Goal: Task Accomplishment & Management: Use online tool/utility

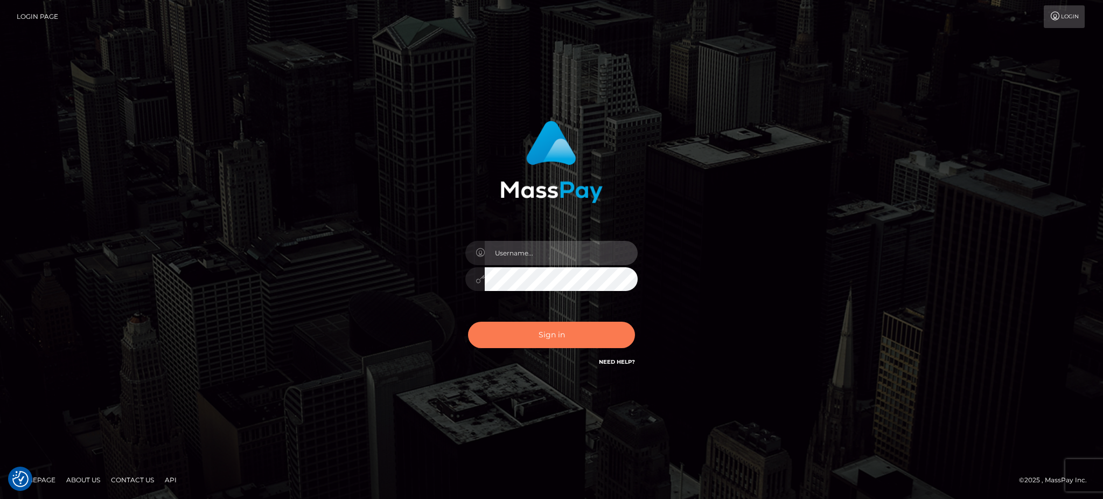
type input "Arjhon.megabonanza"
click at [569, 341] on button "Sign in" at bounding box center [551, 335] width 167 height 26
click at [574, 336] on button "Sign in" at bounding box center [551, 335] width 167 height 26
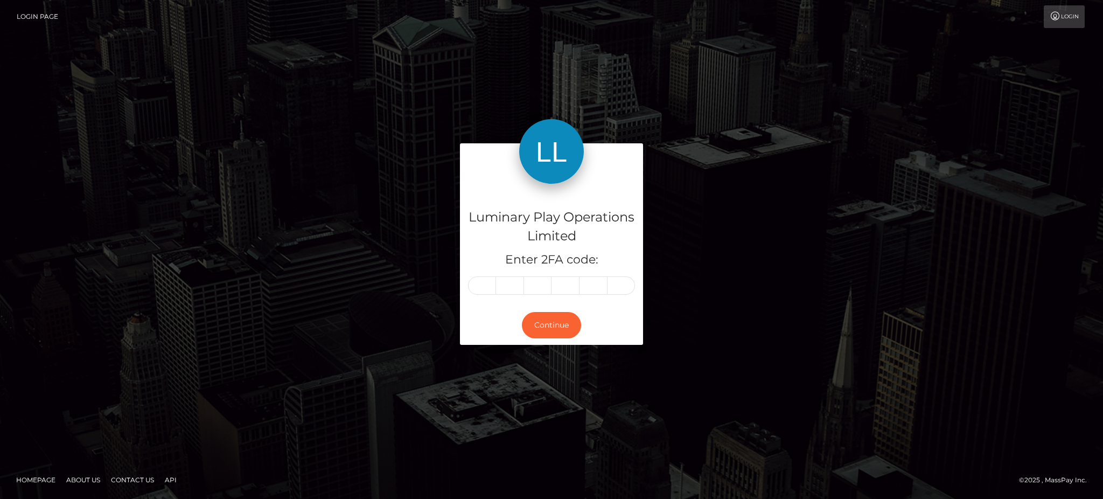
click at [487, 284] on input "text" at bounding box center [482, 285] width 28 height 18
type input "2"
type input "6"
type input "4"
type input "6"
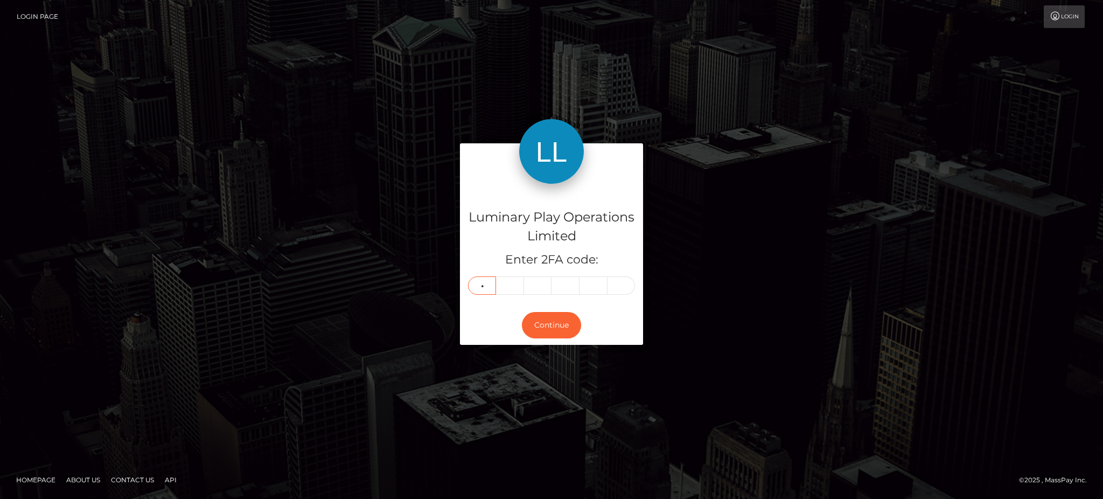
type input "8"
type input "4"
type input "0"
type input "9"
type input "7"
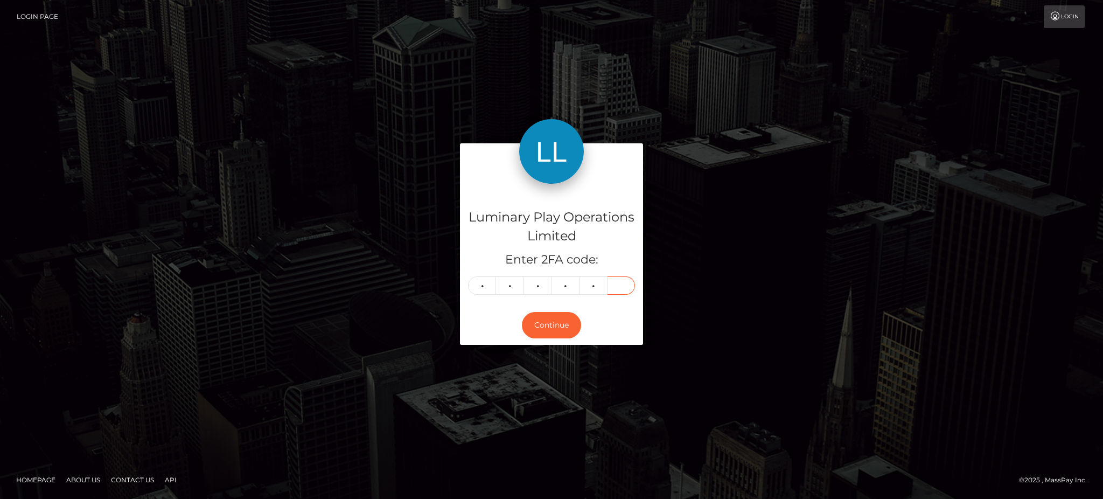
type input "3"
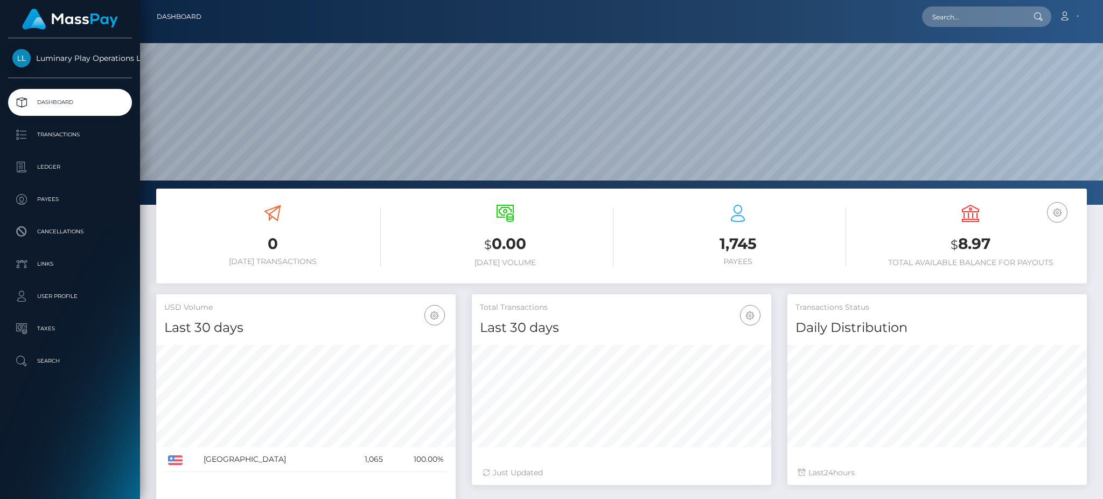
scroll to position [191, 299]
click at [38, 128] on p "Transactions" at bounding box center [69, 135] width 115 height 16
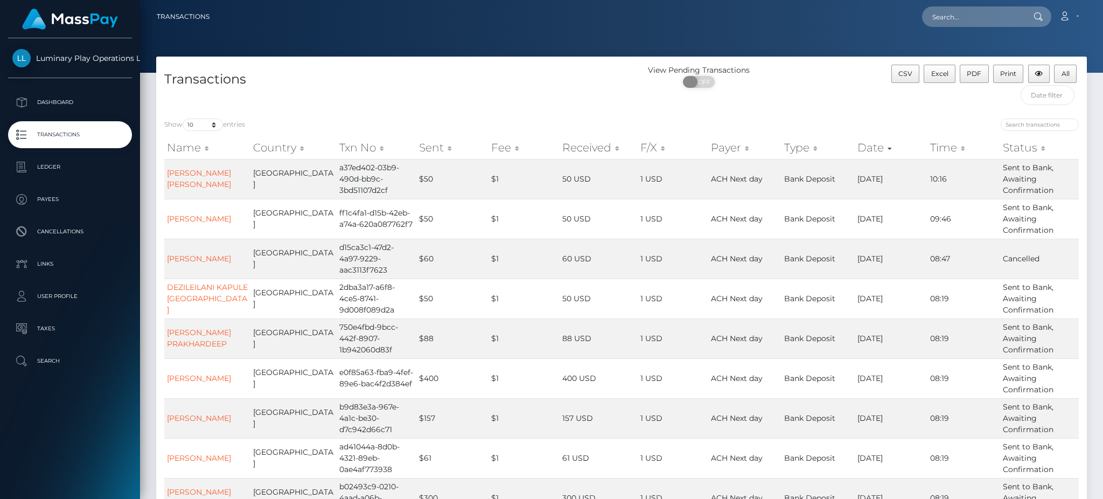
click at [693, 83] on span at bounding box center [690, 82] width 15 height 12
checkbox input "true"
click at [199, 122] on select "10 25 50 100 250 500 1,000 3,500" at bounding box center [203, 124] width 40 height 12
select select "3500"
click at [184, 119] on select "10 25 50 100 250 500 1,000 3,500" at bounding box center [203, 124] width 40 height 12
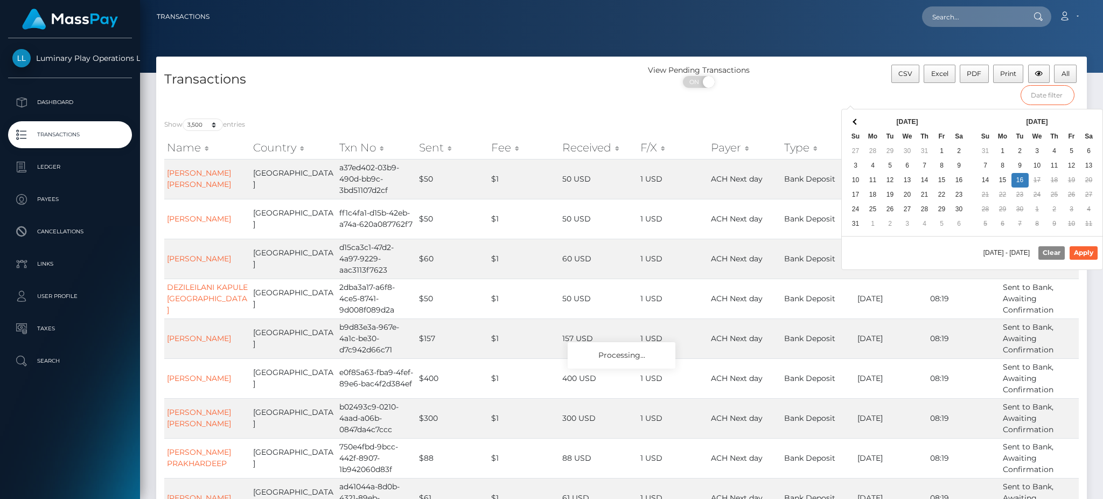
click at [1046, 98] on input "text" at bounding box center [1048, 95] width 54 height 20
click at [892, 256] on div "09/16/2025 - 09/16/2025 Clear Apply" at bounding box center [972, 252] width 261 height 33
click at [1080, 252] on button "Apply" at bounding box center [1084, 252] width 28 height 13
type input "09/14/2025 - 09/16/2025"
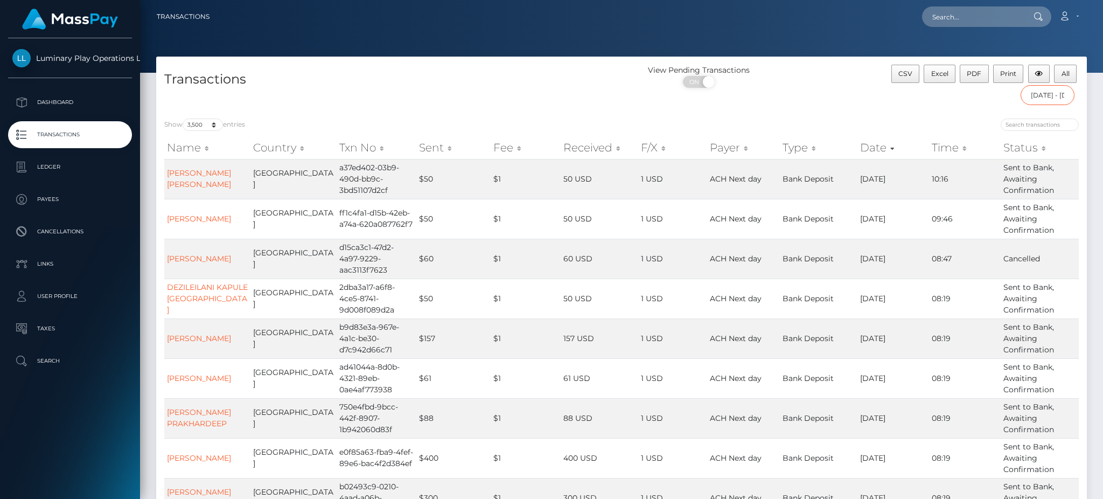
click at [1057, 99] on input "09/14/2025 - 09/16/2025" at bounding box center [1048, 95] width 54 height 20
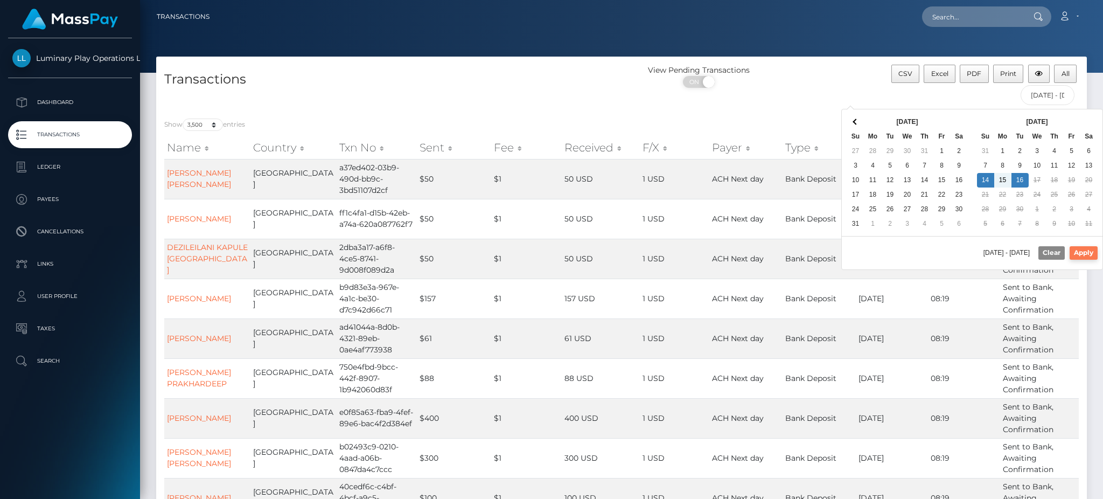
click at [1077, 254] on button "Apply" at bounding box center [1084, 252] width 28 height 13
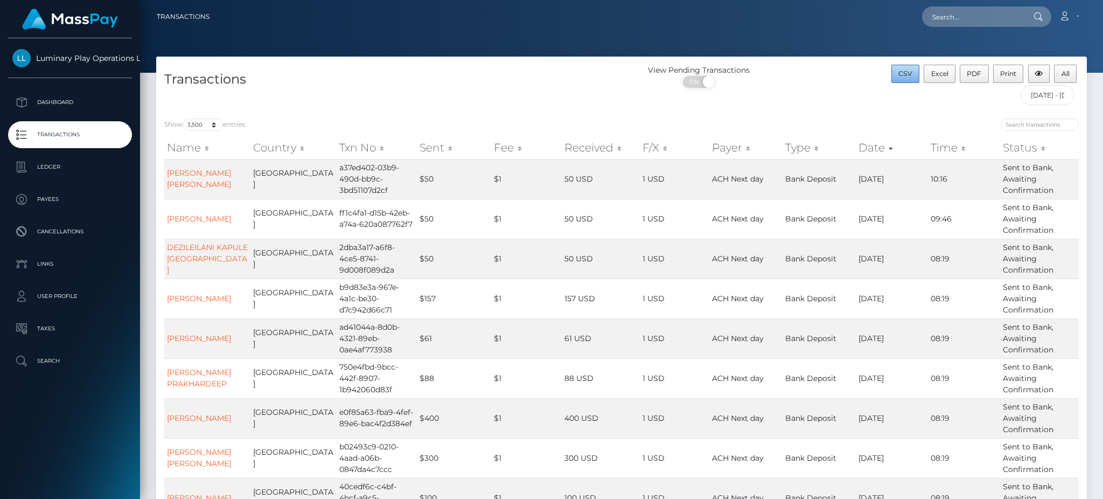
click at [905, 77] on span "CSV" at bounding box center [905, 73] width 14 height 8
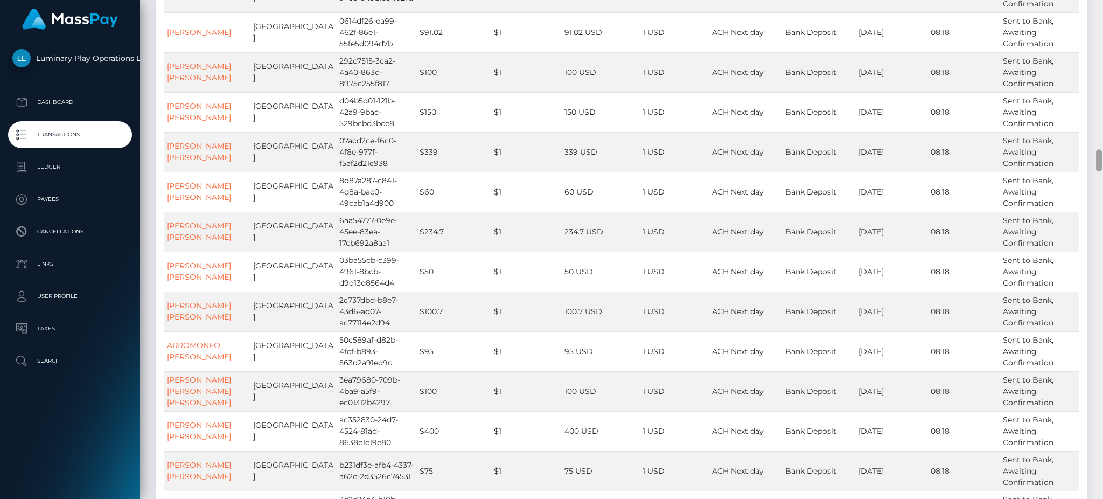
scroll to position [3874, 0]
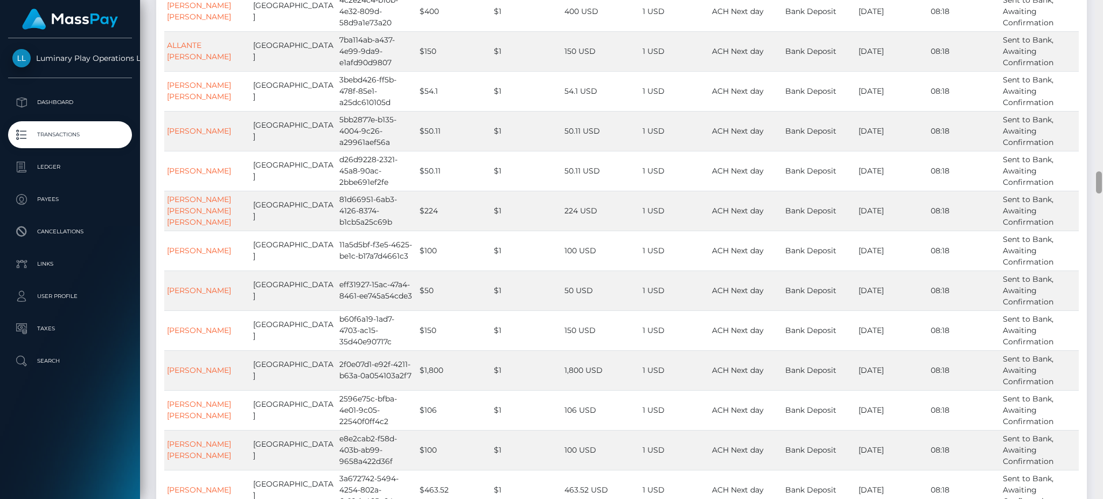
drag, startPoint x: 1102, startPoint y: 163, endPoint x: 1102, endPoint y: 47, distance: 116.3
click at [1102, 47] on div at bounding box center [1099, 249] width 8 height 499
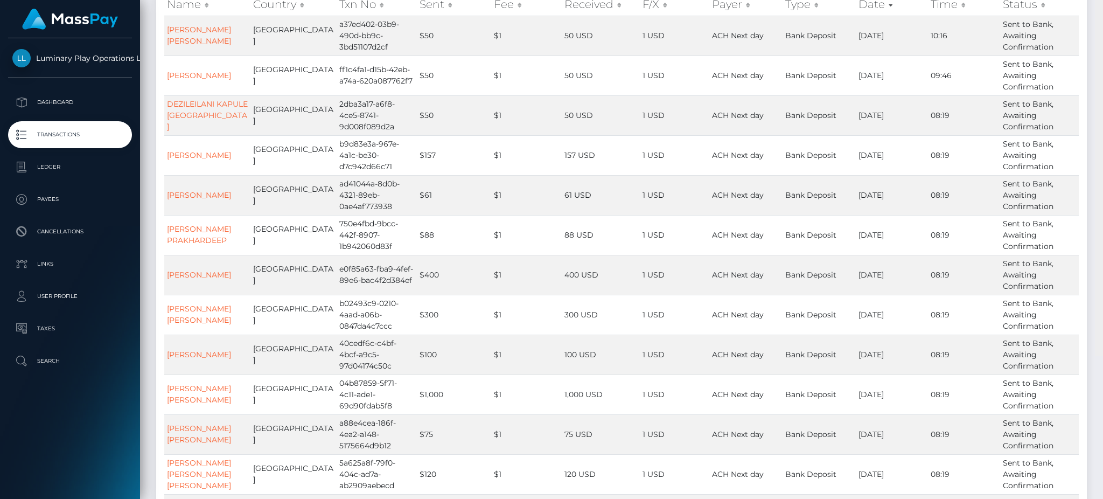
scroll to position [0, 0]
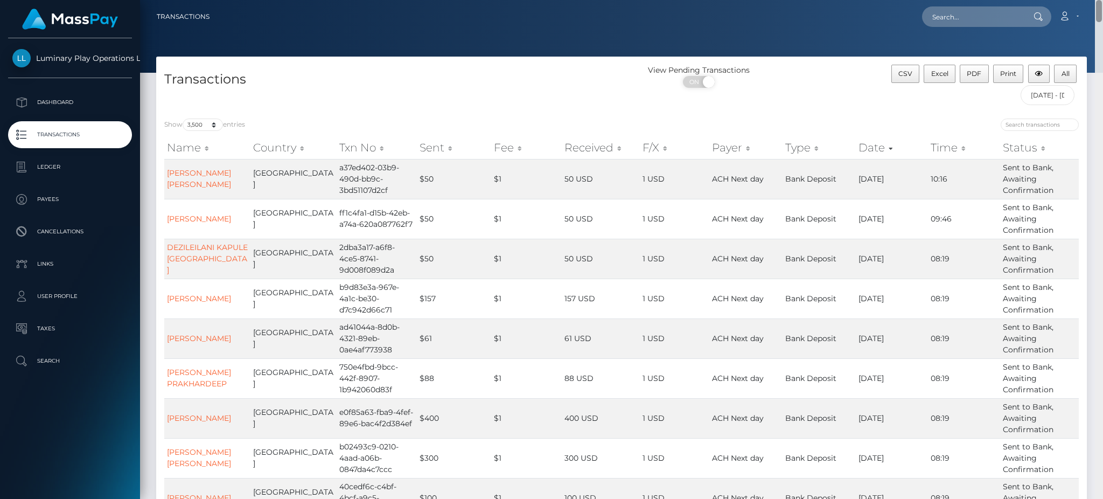
drag, startPoint x: 1100, startPoint y: 180, endPoint x: 1102, endPoint y: -1, distance: 181.0
click at [1102, 0] on html "Luminary Play Operations Limited Dashboard Transactions Ledger Payees Cancellat…" at bounding box center [551, 249] width 1103 height 499
click at [1037, 75] on icon "button" at bounding box center [1039, 74] width 8 height 6
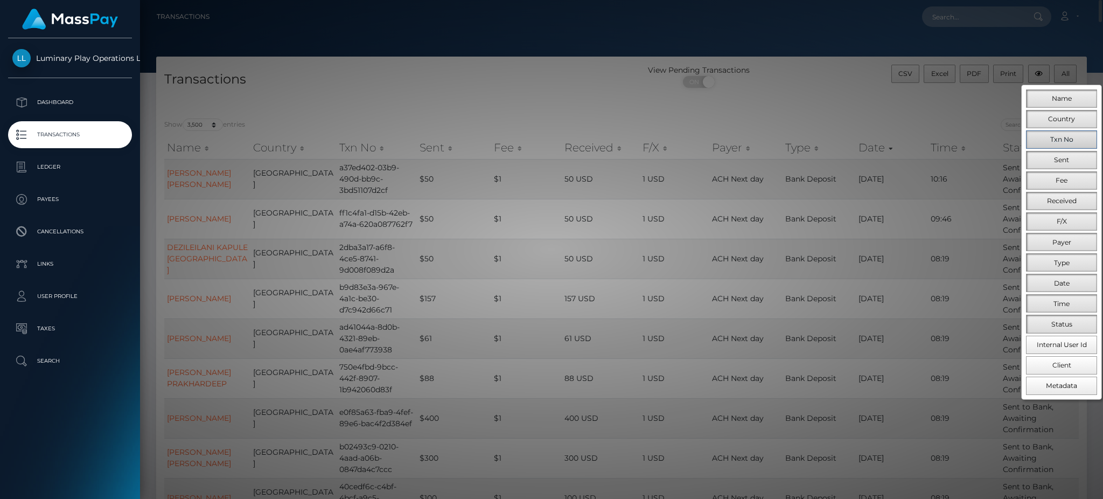
click at [1066, 141] on span "Txn No" at bounding box center [1061, 139] width 23 height 8
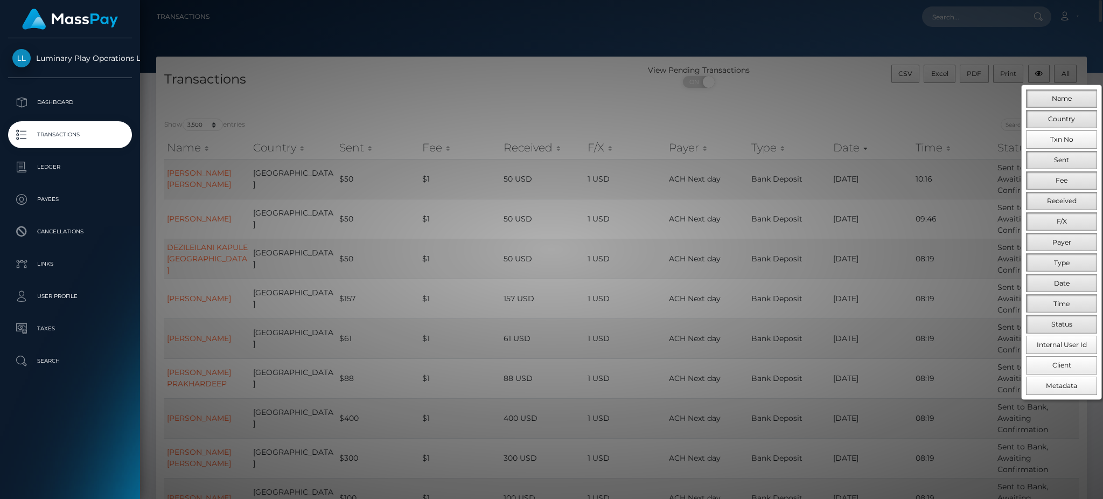
click at [508, 92] on div at bounding box center [551, 249] width 1103 height 499
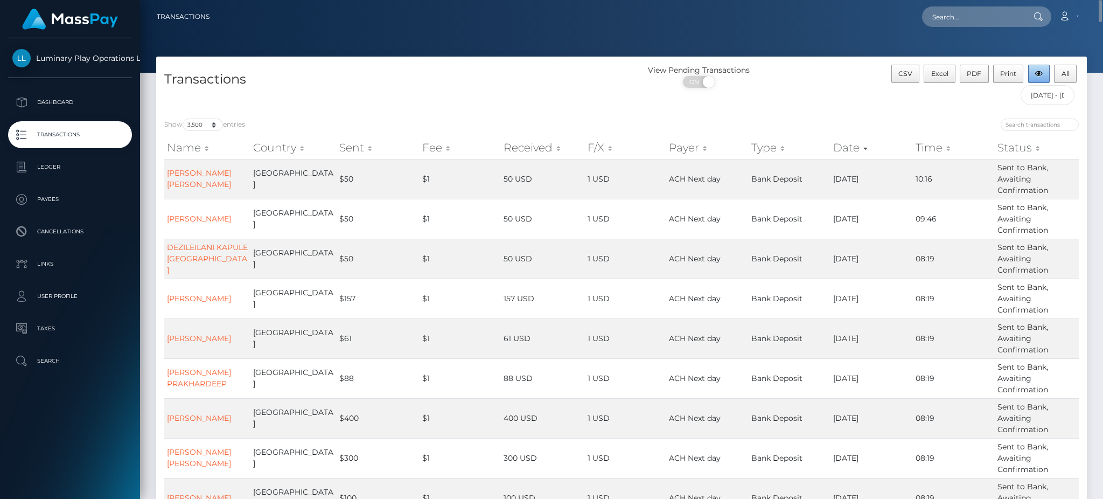
click at [1042, 76] on icon "button" at bounding box center [1039, 74] width 8 height 6
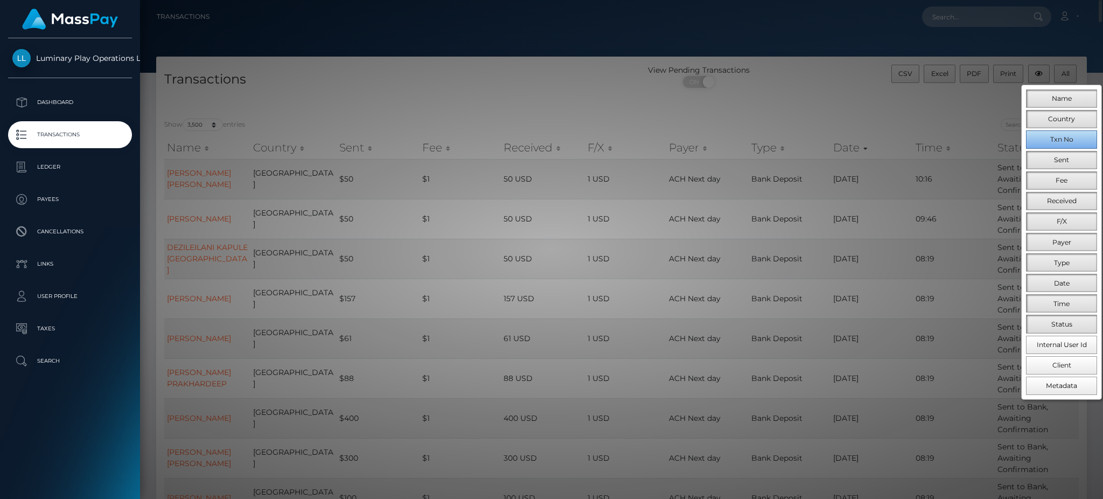
click at [1065, 141] on span "Txn No" at bounding box center [1061, 139] width 23 height 8
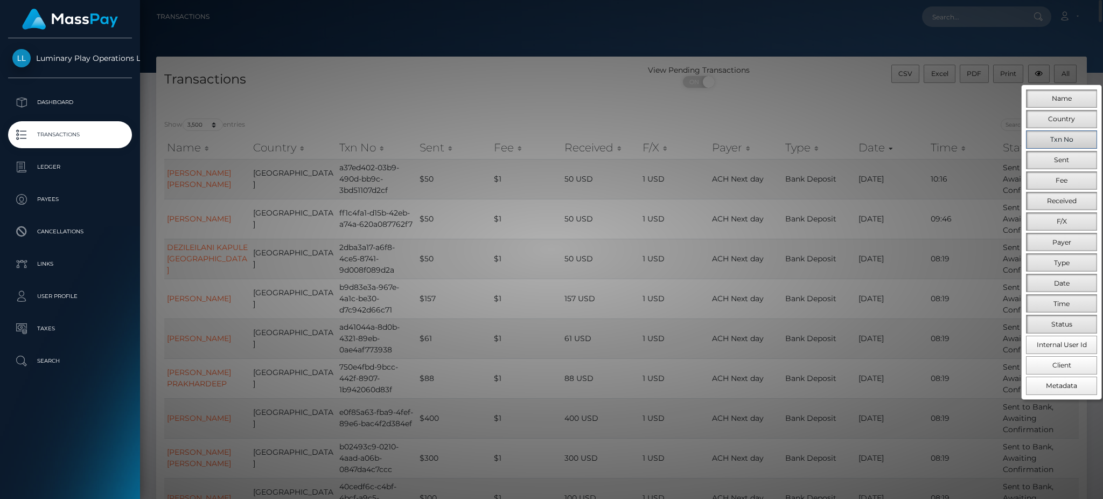
click at [1065, 141] on span "Txn No" at bounding box center [1061, 139] width 23 height 8
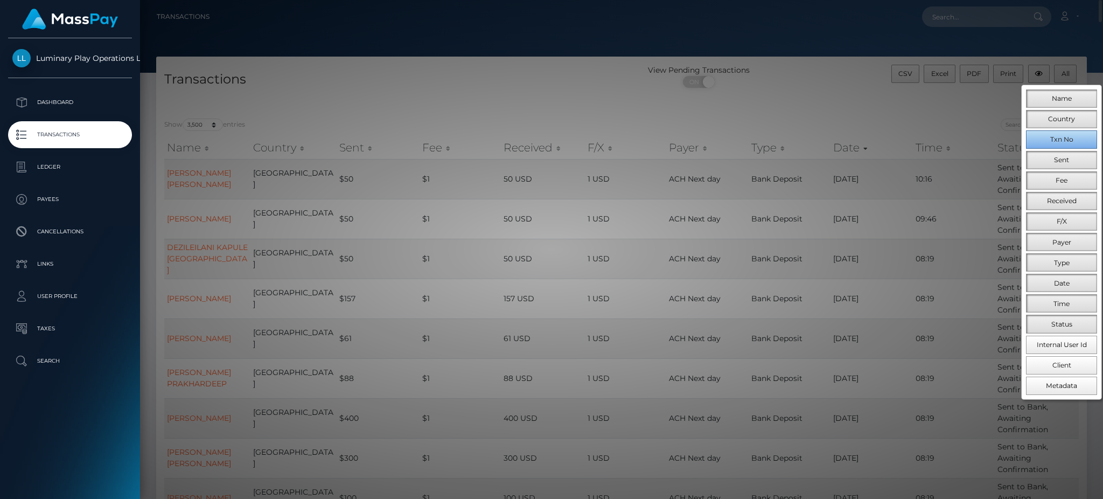
click at [1065, 141] on span "Txn No" at bounding box center [1061, 139] width 23 height 8
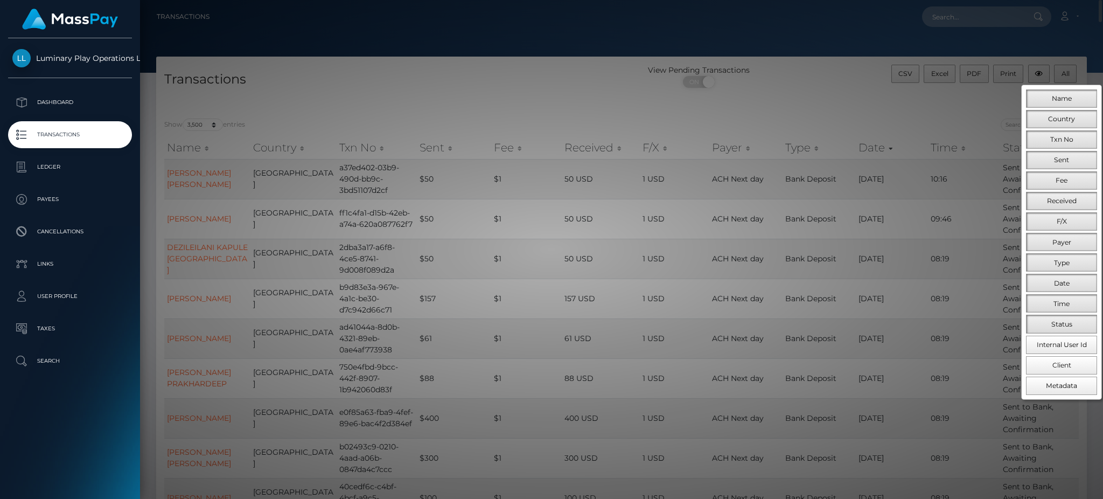
click at [493, 99] on div at bounding box center [551, 249] width 1103 height 499
